Goal: Task Accomplishment & Management: Use online tool/utility

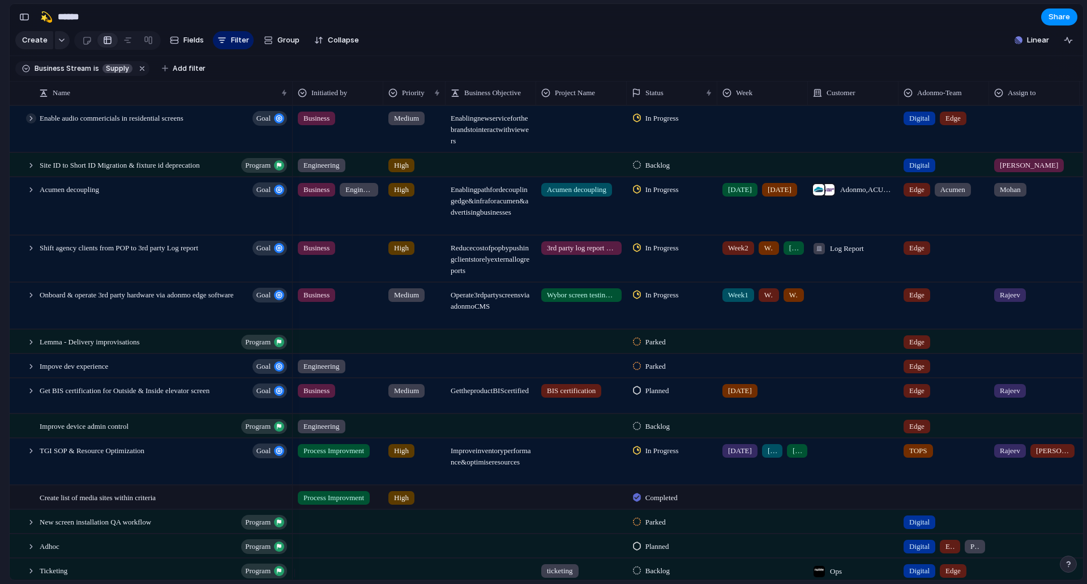
click at [34, 123] on div at bounding box center [31, 118] width 10 height 10
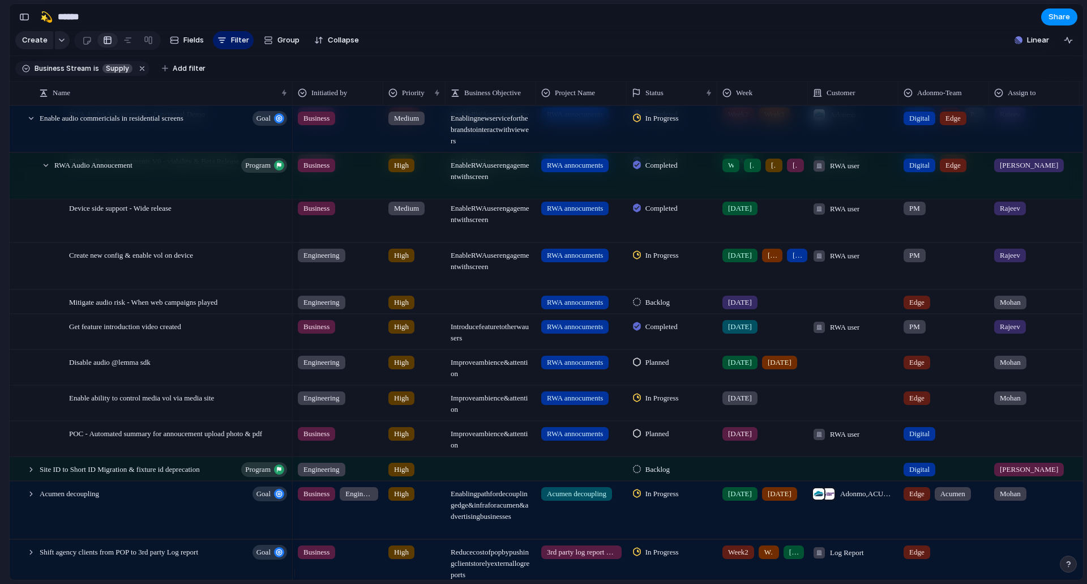
scroll to position [453, 0]
